Goal: Find specific page/section: Find specific page/section

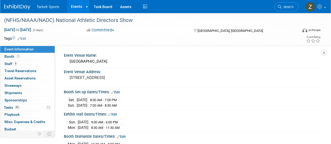
click at [284, 5] on span "Search" at bounding box center [288, 7] width 12 height 4
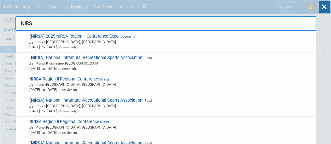
type input "NIRSA"
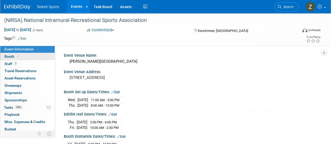
click at [15, 58] on span "Booth" at bounding box center [12, 56] width 16 height 4
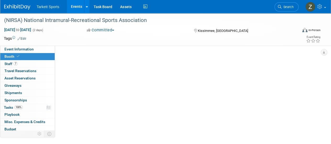
select select "FieldTurf, [PERSON_NAME], Indoor"
